Goal: Information Seeking & Learning: Find contact information

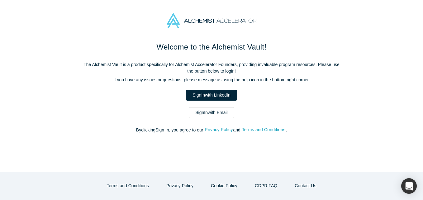
click at [203, 109] on link "Sign In with Email" at bounding box center [212, 112] width 46 height 11
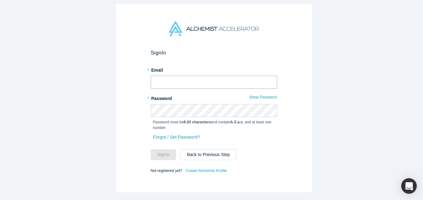
click at [181, 76] on input "text" at bounding box center [214, 82] width 127 height 13
type input "[EMAIL_ADDRESS][DOMAIN_NAME]"
click at [151, 149] on button "Sign In" at bounding box center [164, 154] width 26 height 11
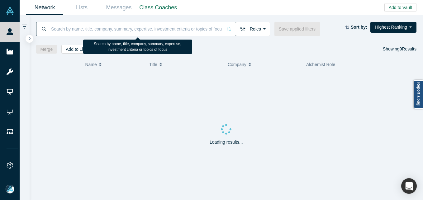
click at [80, 27] on input at bounding box center [136, 29] width 172 height 15
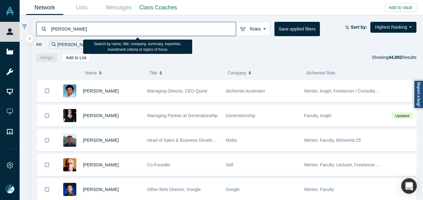
type input "[PERSON_NAME]"
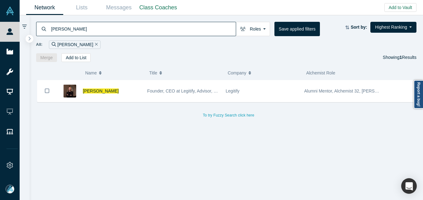
click at [97, 89] on span "[PERSON_NAME]" at bounding box center [101, 91] width 36 height 5
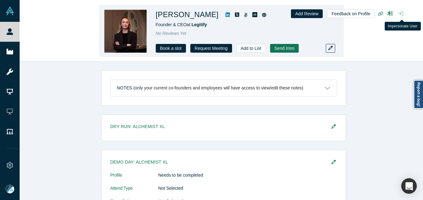
click at [401, 13] on icon "button" at bounding box center [400, 13] width 5 height 4
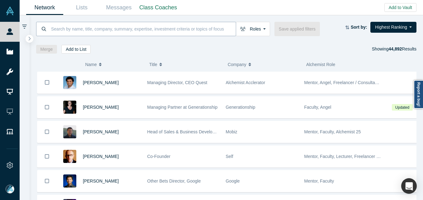
click at [78, 26] on input at bounding box center [142, 29] width 185 height 15
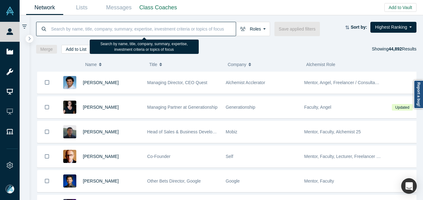
paste input "k@brava.do"
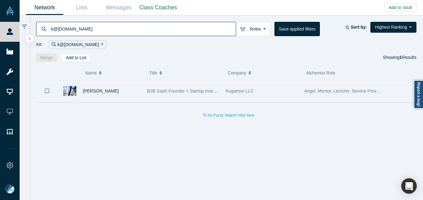
click at [130, 95] on div "Kuldip Hillyer" at bounding box center [112, 91] width 58 height 22
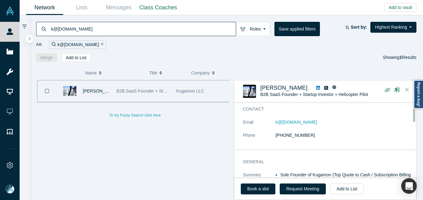
scroll to position [31, 0]
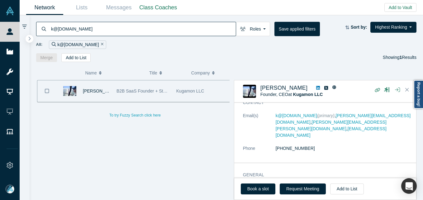
click at [105, 31] on input "k@brava.do" at bounding box center [142, 29] width 185 height 15
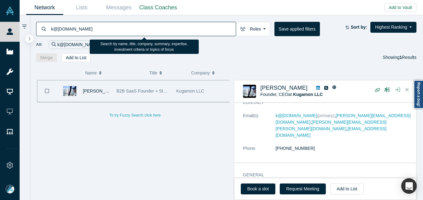
click at [105, 31] on input "k@brava.do" at bounding box center [142, 29] width 185 height 15
paste input "sonya@themonarchmavens.com"
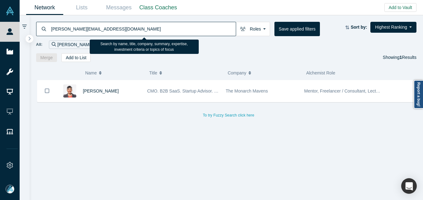
drag, startPoint x: 133, startPoint y: 27, endPoint x: 25, endPoint y: 27, distance: 108.2
click at [25, 27] on div "sonya@themonarchmavens.com Roles Founders Faculty Mentors Alumni Mentor Angels …" at bounding box center [222, 107] width 404 height 185
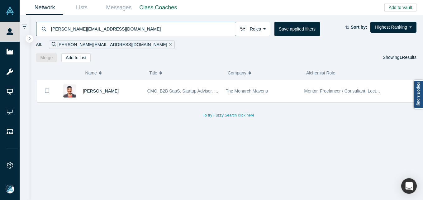
paste input "charles@tinman.group"
type input "charles@tinman.group"
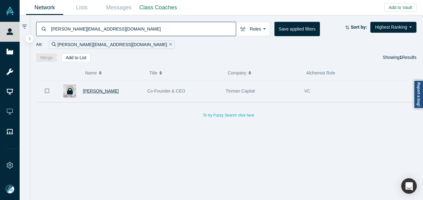
click at [96, 91] on span "Charles Jolley" at bounding box center [101, 91] width 36 height 5
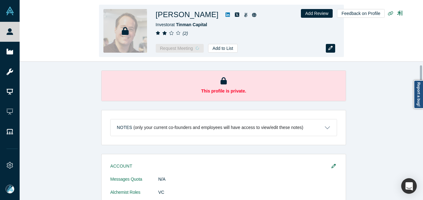
click at [329, 48] on icon "button" at bounding box center [331, 48] width 4 height 4
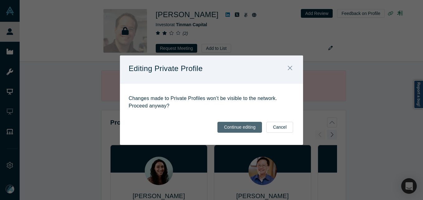
click at [242, 126] on button "Continue editing" at bounding box center [240, 127] width 45 height 11
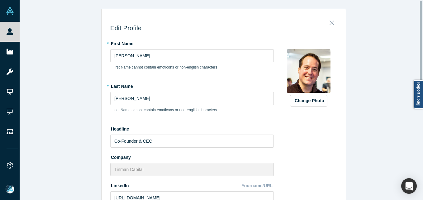
click at [330, 22] on icon "Close" at bounding box center [332, 22] width 4 height 7
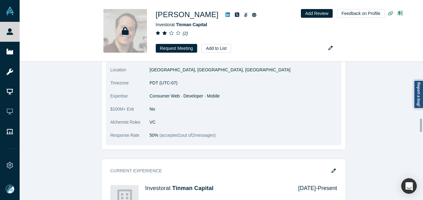
scroll to position [374, 0]
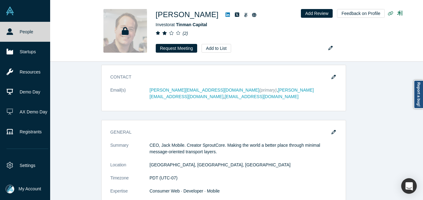
click at [5, 31] on link "People" at bounding box center [27, 32] width 55 height 20
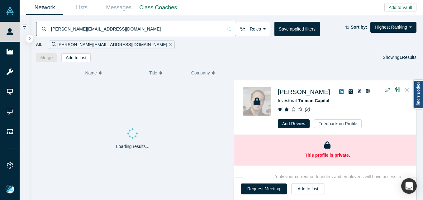
click at [77, 30] on input "charles@tinman.group" at bounding box center [136, 29] width 172 height 15
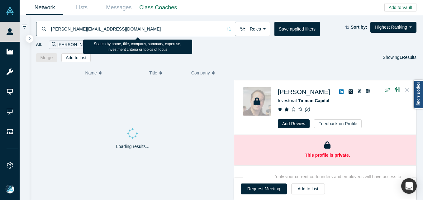
click at [77, 30] on input "charles@tinman.group" at bounding box center [136, 29] width 172 height 15
paste input "derek@ddbcapital.com"
type input "derek@ddbcapital.com"
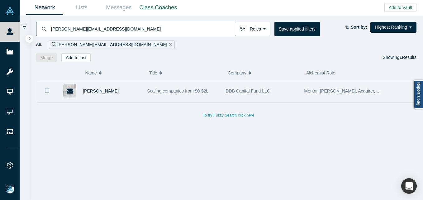
click at [141, 94] on div "Derek Distenfield" at bounding box center [100, 91] width 87 height 22
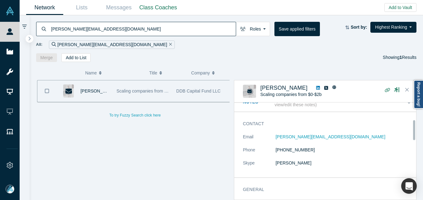
scroll to position [94, 0]
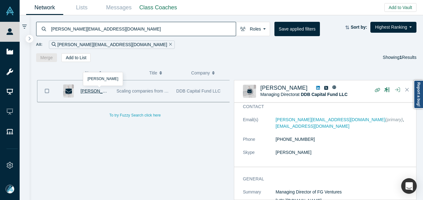
click at [88, 93] on span "Derek Distenfield" at bounding box center [98, 91] width 36 height 5
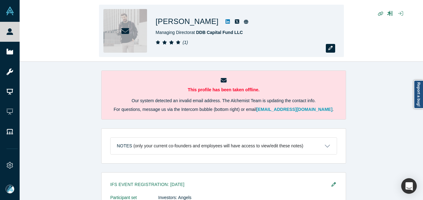
click at [329, 48] on icon "button" at bounding box center [331, 48] width 4 height 4
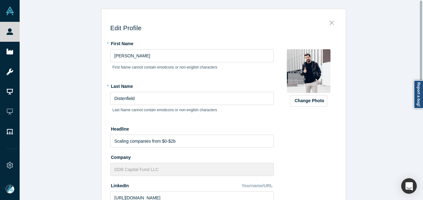
click at [332, 24] on button "Close" at bounding box center [331, 21] width 13 height 9
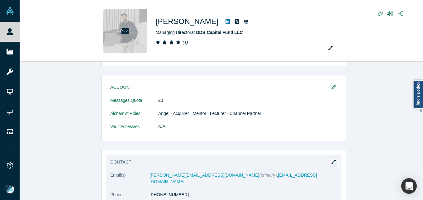
scroll to position [489, 0]
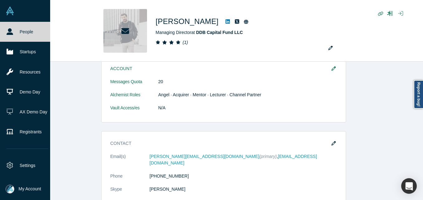
click at [14, 31] on link "People" at bounding box center [27, 32] width 55 height 20
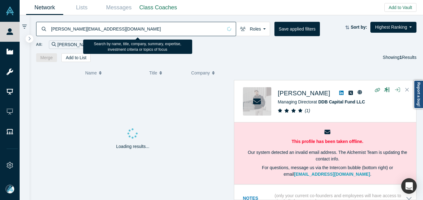
click at [99, 31] on input "derek@ddbcapital.com" at bounding box center [136, 29] width 172 height 15
paste input "Matt Johnson"
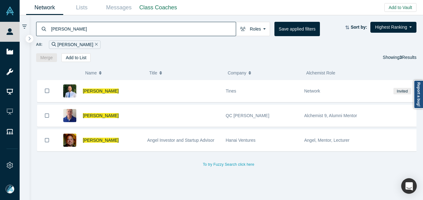
drag, startPoint x: 90, startPoint y: 36, endPoint x: 87, endPoint y: 33, distance: 4.2
click at [89, 35] on div "Matt Johnson Roles Founders Faculty Mentors Alumni Mentor Angels VCs Corporate …" at bounding box center [227, 38] width 394 height 47
click at [86, 30] on input "Matt Johnson" at bounding box center [142, 29] width 185 height 15
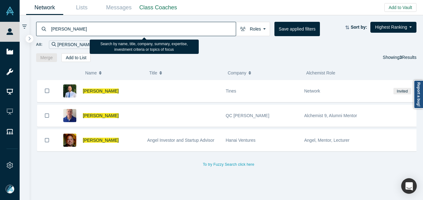
click at [86, 30] on input "Matt Johnson" at bounding box center [142, 29] width 185 height 15
paste input "jack@baycloudpartners.com"
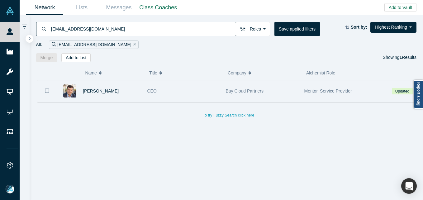
click at [153, 86] on div "CEO" at bounding box center [183, 91] width 72 height 22
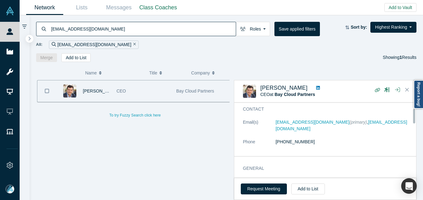
scroll to position [31, 0]
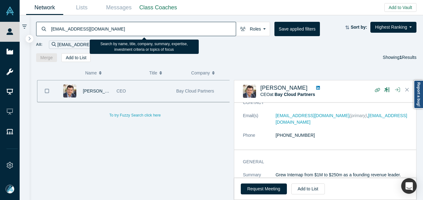
drag, startPoint x: 114, startPoint y: 29, endPoint x: 28, endPoint y: 28, distance: 85.7
click at [28, 28] on div "jack@baycloudpartners.com Roles Founders Faculty Mentors Alumni Mentor Angels V…" at bounding box center [222, 107] width 404 height 185
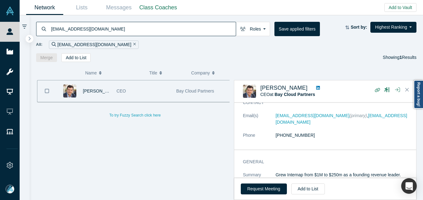
paste input "erin.gilbert@chairish"
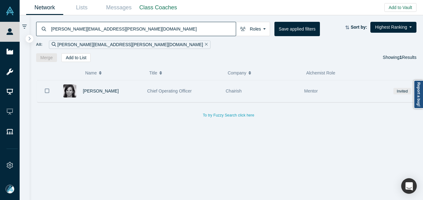
click at [213, 88] on div "Chief Operating Officer" at bounding box center [183, 91] width 72 height 22
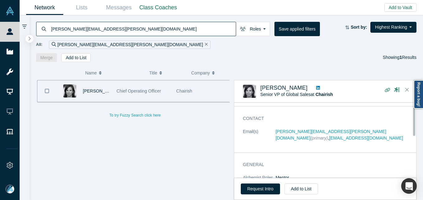
scroll to position [12, 0]
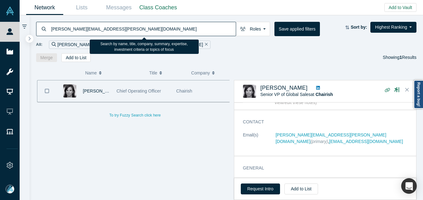
click at [113, 28] on input "erin.gilbert@chairish.com" at bounding box center [142, 29] width 185 height 15
click at [113, 27] on input "erin.gilbert@chairish.com" at bounding box center [142, 29] width 185 height 15
click at [113, 25] on input "erin.gilbert@chairish.com" at bounding box center [142, 29] width 185 height 15
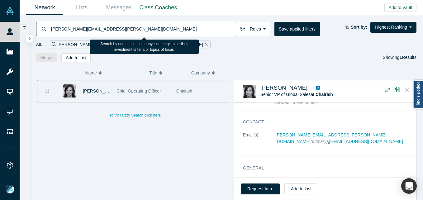
click at [113, 25] on input "erin.gilbert@chairish.com" at bounding box center [142, 29] width 185 height 15
paste input "Christine Cavanaugh-Simmons"
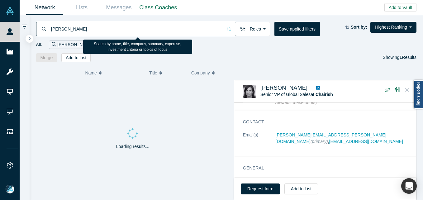
drag, startPoint x: 52, startPoint y: 28, endPoint x: 67, endPoint y: 17, distance: 19.0
click at [52, 27] on input "Christine Cavanaugh-Simmons" at bounding box center [136, 29] width 172 height 15
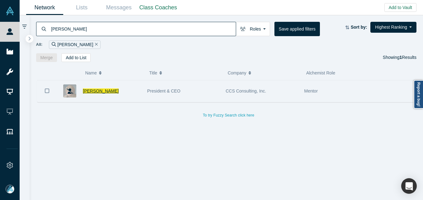
type input "Christine Cavanaugh-Simmons"
click at [119, 89] on span "Christine Cavanaugh-Simmons" at bounding box center [101, 91] width 36 height 5
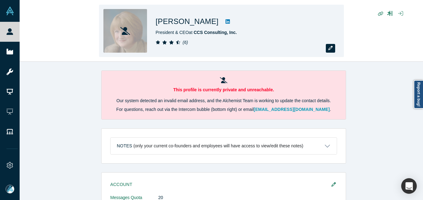
click at [331, 47] on icon "button" at bounding box center [331, 48] width 4 height 4
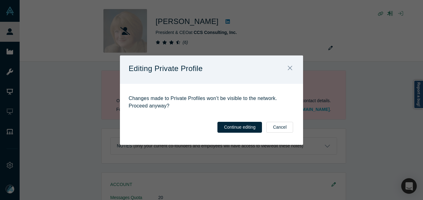
click at [240, 126] on button "Continue editing" at bounding box center [240, 127] width 45 height 11
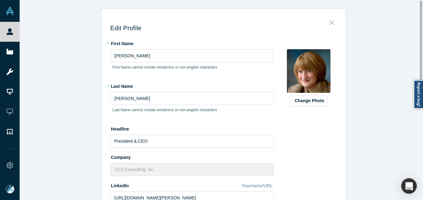
click at [330, 21] on icon "Close" at bounding box center [332, 22] width 4 height 7
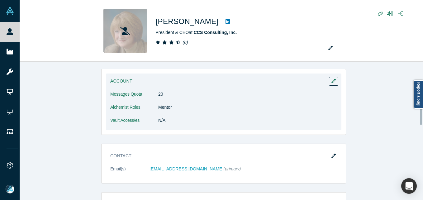
scroll to position [405, 0]
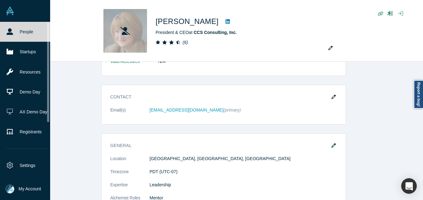
click at [4, 33] on link "People" at bounding box center [27, 32] width 55 height 20
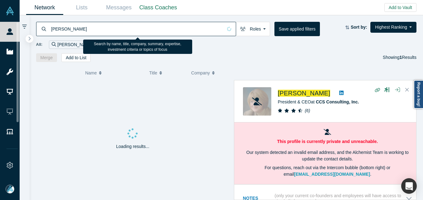
click at [125, 30] on input "Christine Cavanaugh-Simmons" at bounding box center [136, 29] width 172 height 15
paste input "jbrown@brownstoneresearch.com"
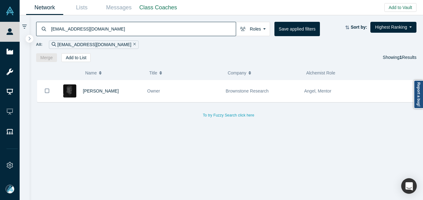
drag, startPoint x: 139, startPoint y: 98, endPoint x: 188, endPoint y: 65, distance: 59.2
click at [139, 98] on div "Jeffery Brown" at bounding box center [112, 91] width 58 height 22
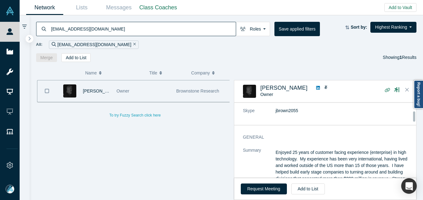
scroll to position [31, 0]
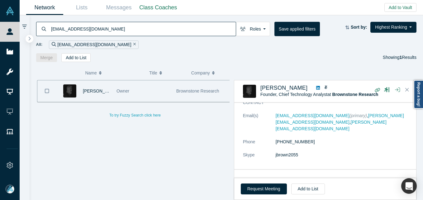
click at [131, 29] on input "jbrown@brownstoneresearch.com" at bounding box center [142, 29] width 185 height 15
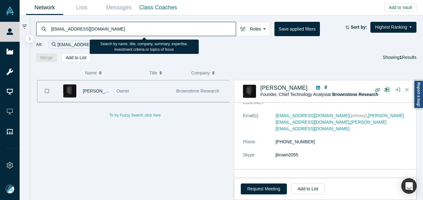
click at [131, 29] on input "jbrown@brownstoneresearch.com" at bounding box center [142, 29] width 185 height 15
paste input "ulander@gmail"
click at [131, 29] on input "jbrown@brownstoneresearch.com" at bounding box center [142, 29] width 185 height 15
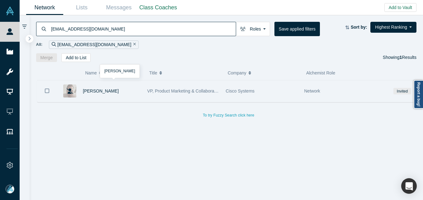
type input "ulander@gmail.com"
click at [103, 94] on div "Peder Ulander" at bounding box center [112, 91] width 58 height 22
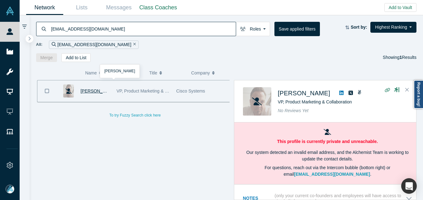
click at [103, 93] on span "Peder Ulander" at bounding box center [98, 91] width 36 height 5
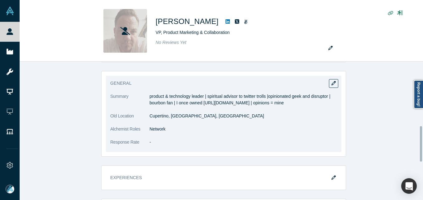
scroll to position [249, 0]
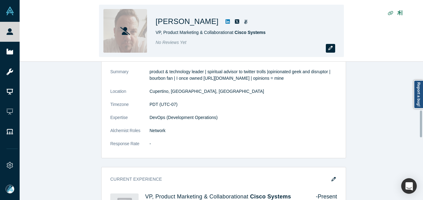
click at [326, 48] on button "button" at bounding box center [330, 48] width 9 height 9
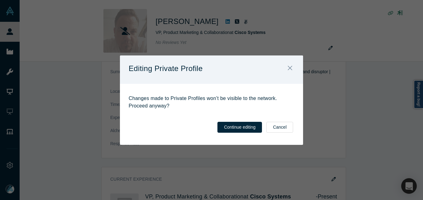
click at [230, 127] on button "Continue editing" at bounding box center [240, 127] width 45 height 11
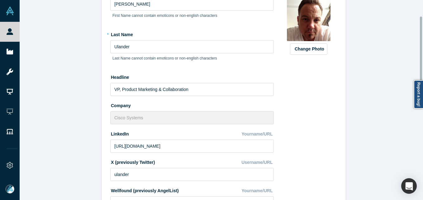
scroll to position [0, 0]
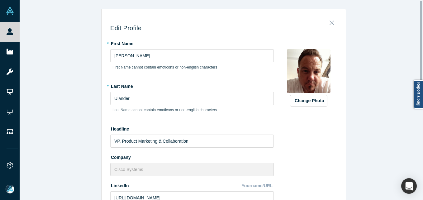
click at [330, 23] on icon "Close" at bounding box center [332, 22] width 4 height 7
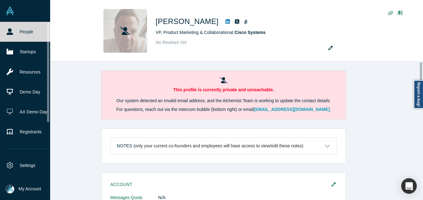
click at [12, 32] on icon at bounding box center [10, 31] width 7 height 7
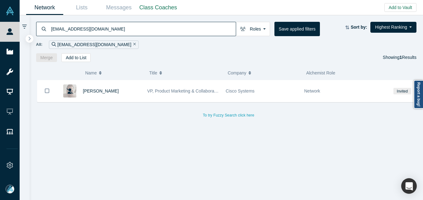
click at [143, 27] on input "ulander@gmail.com" at bounding box center [142, 29] width 185 height 15
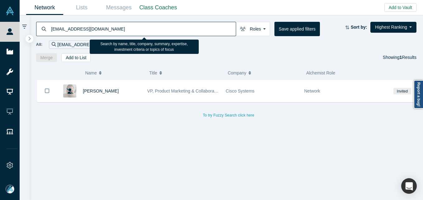
click at [143, 27] on input "ulander@gmail.com" at bounding box center [142, 29] width 185 height 15
paste input "doug.brent@anova"
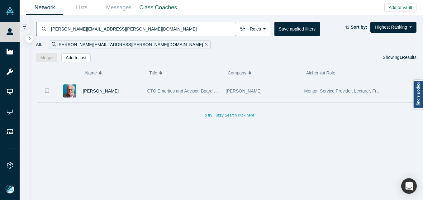
click at [138, 89] on div "Doug Brent" at bounding box center [112, 91] width 58 height 22
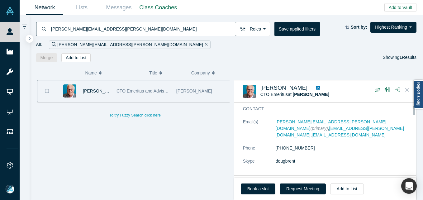
scroll to position [31, 0]
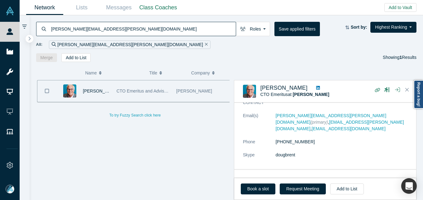
click at [210, 29] on input "doug.brent@anova.com" at bounding box center [142, 29] width 185 height 15
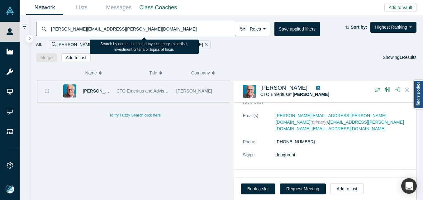
click at [210, 29] on input "doug.brent@anova.com" at bounding box center [142, 29] width 185 height 15
click at [129, 30] on input "doug.brent@anova.com" at bounding box center [142, 29] width 185 height 15
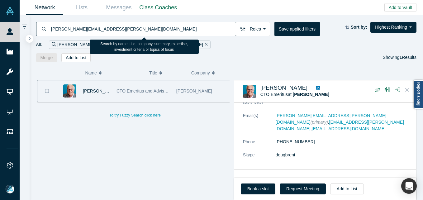
paste input "olivier@a6group"
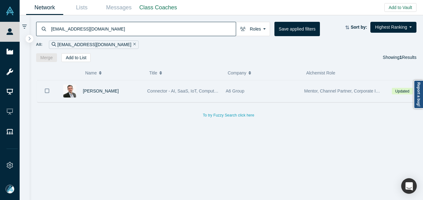
click at [144, 93] on div "Olivier Delerm" at bounding box center [100, 91] width 87 height 22
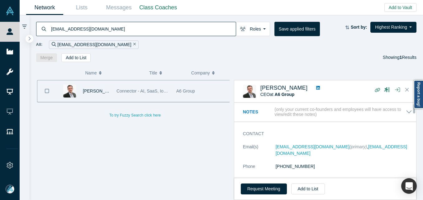
scroll to position [31, 0]
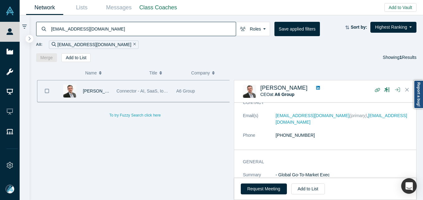
click at [136, 28] on input "olivier@a6group.com" at bounding box center [142, 29] width 185 height 15
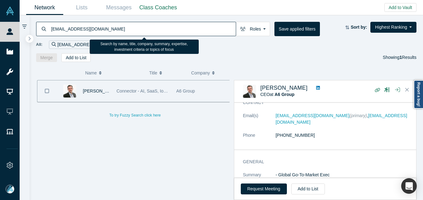
click at [136, 28] on input "olivier@a6group.com" at bounding box center [142, 29] width 185 height 15
paste input "sanders@microsoft"
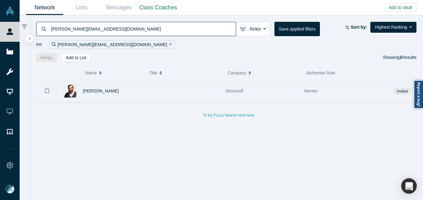
drag, startPoint x: 154, startPoint y: 95, endPoint x: 164, endPoint y: 94, distance: 10.1
click at [154, 95] on div at bounding box center [183, 91] width 79 height 22
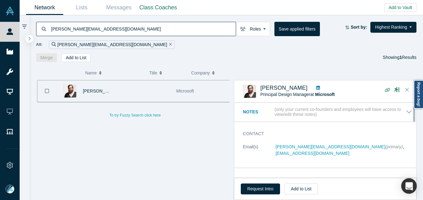
scroll to position [31, 0]
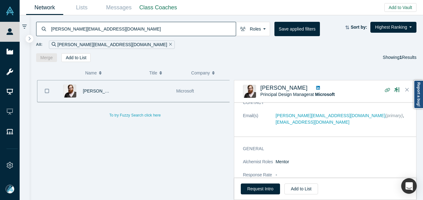
click at [161, 23] on input "sanders@microsoft.com" at bounding box center [142, 29] width 185 height 15
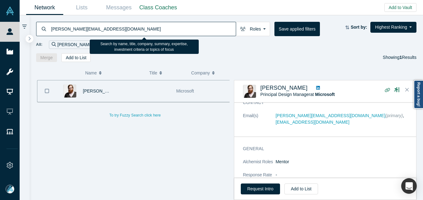
click at [160, 23] on input "sanders@microsoft.com" at bounding box center [142, 29] width 185 height 15
paste input "yosheisbart@gmail"
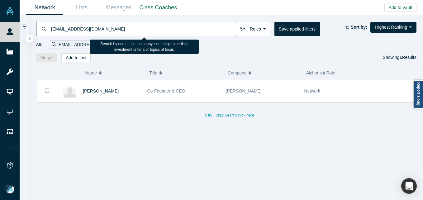
click at [108, 29] on input "yosheisbart@gmail.com" at bounding box center [142, 29] width 185 height 15
paste input "jpk@15x.co"
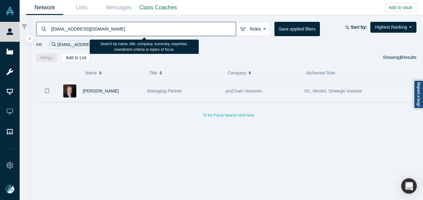
click at [143, 89] on div "J.P. Keating" at bounding box center [100, 91] width 87 height 22
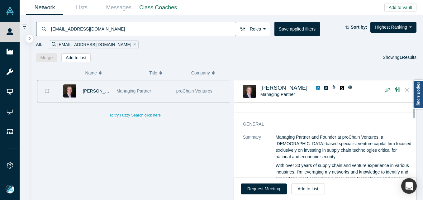
scroll to position [31, 0]
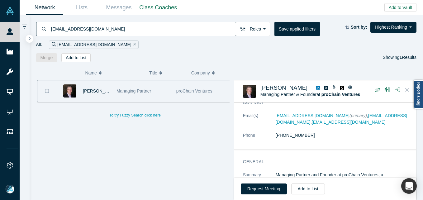
click at [128, 33] on input "jpk@15x.co" at bounding box center [142, 29] width 185 height 15
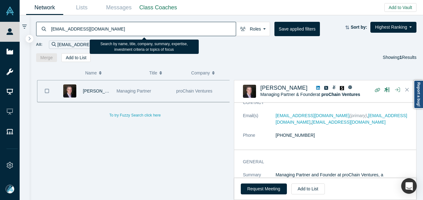
click at [128, 33] on input "jpk@15x.co" at bounding box center [142, 29] width 185 height 15
paste input "todd.stavish@sri.com"
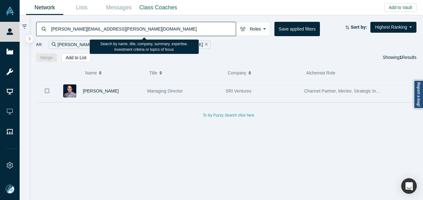
click at [130, 94] on div "Todd Stavish" at bounding box center [112, 91] width 58 height 22
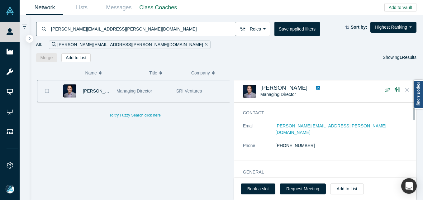
scroll to position [31, 0]
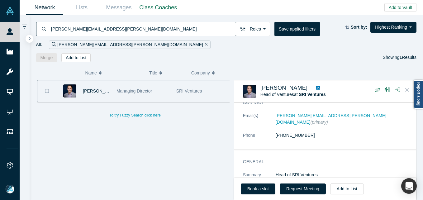
click at [63, 26] on input "todd.stavish@sri.com" at bounding box center [142, 29] width 185 height 15
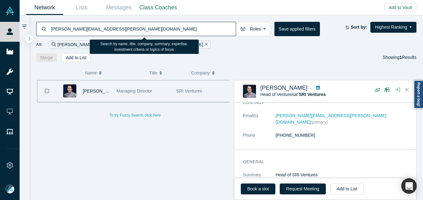
click at [63, 26] on input "todd.stavish@sri.com" at bounding box center [142, 29] width 185 height 15
paste input "msrex@msrex"
type input "msrex@msrex.com"
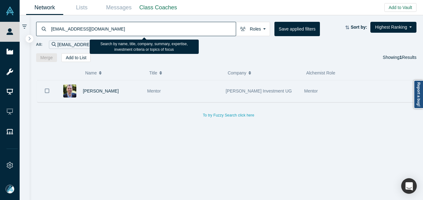
click at [131, 89] on div "Markus Rex" at bounding box center [112, 91] width 58 height 22
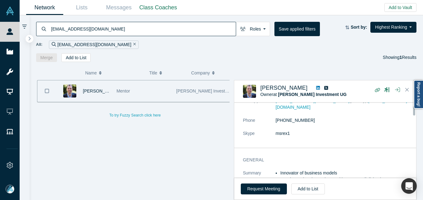
scroll to position [31, 0]
